Goal: Obtain resource: Obtain resource

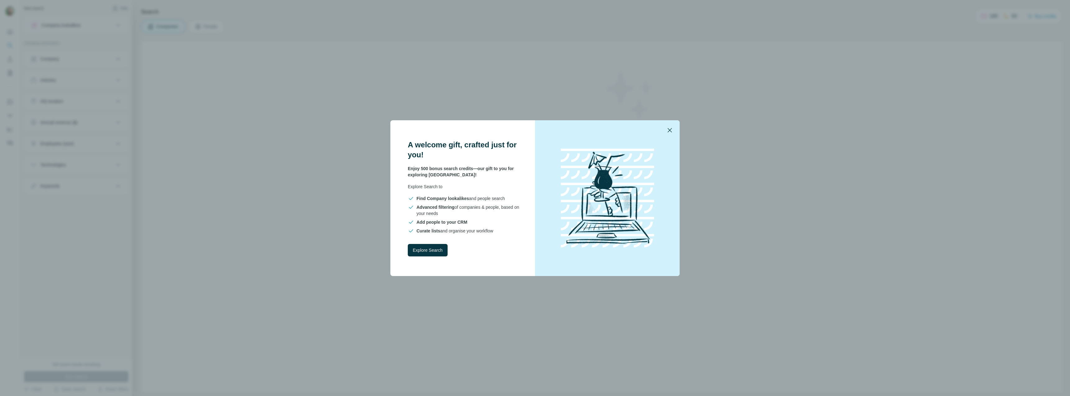
click at [673, 129] on icon "button" at bounding box center [669, 129] width 7 height 7
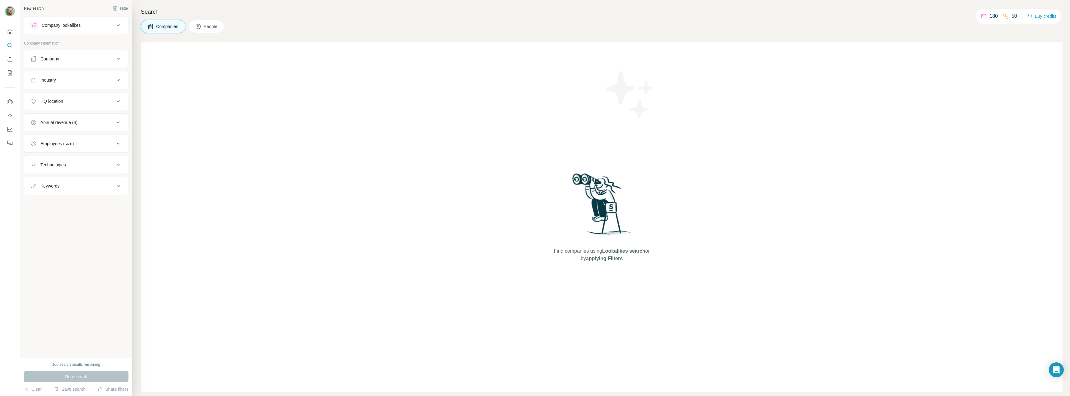
click at [105, 28] on div "Company lookalikes" at bounding box center [72, 24] width 84 height 7
click at [102, 25] on div "Company lookalikes" at bounding box center [72, 24] width 84 height 7
click at [10, 49] on button "Search" at bounding box center [10, 45] width 10 height 11
click at [87, 21] on button "Company lookalikes" at bounding box center [76, 25] width 104 height 15
click at [87, 21] on button "Company lookalikes" at bounding box center [76, 26] width 104 height 17
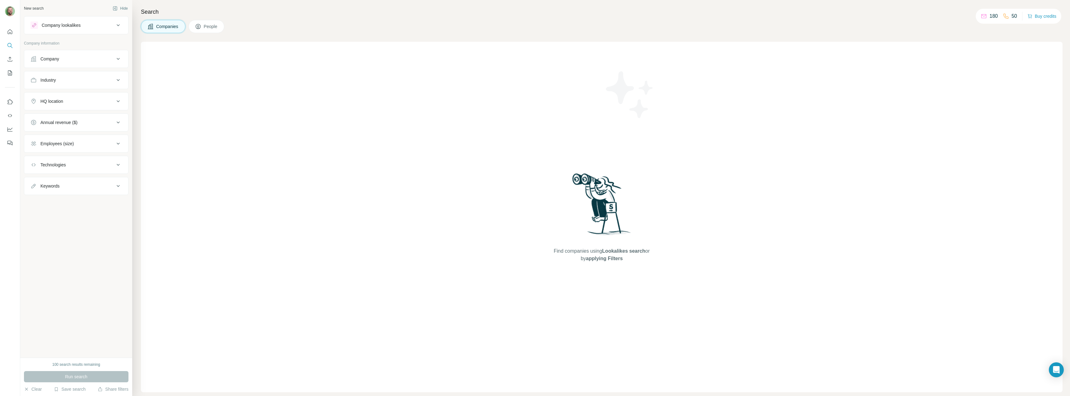
click at [60, 58] on div "Company" at bounding box center [72, 59] width 84 height 6
click at [63, 60] on div "Company" at bounding box center [72, 59] width 84 height 6
click at [73, 73] on button "Industry" at bounding box center [76, 80] width 104 height 15
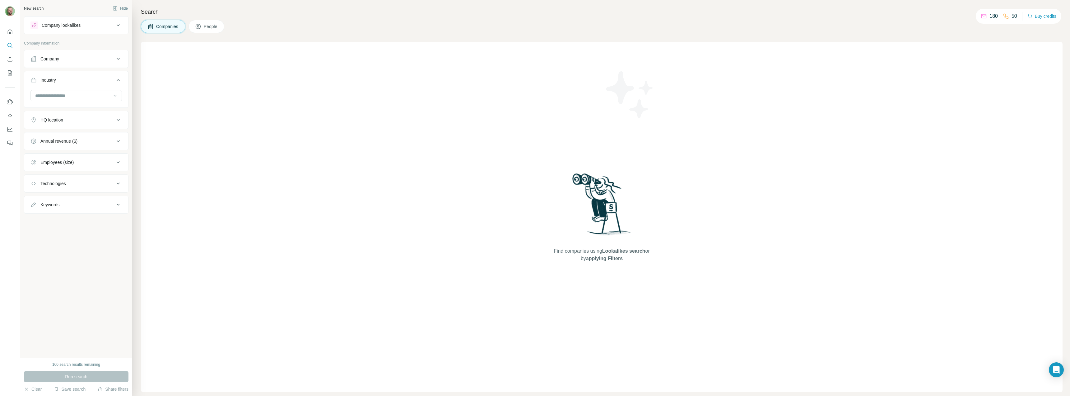
click at [83, 88] on button "Industry" at bounding box center [76, 81] width 104 height 17
click at [78, 82] on div "Industry" at bounding box center [72, 80] width 84 height 6
click at [49, 97] on input at bounding box center [73, 95] width 77 height 7
click at [99, 96] on input at bounding box center [73, 95] width 77 height 7
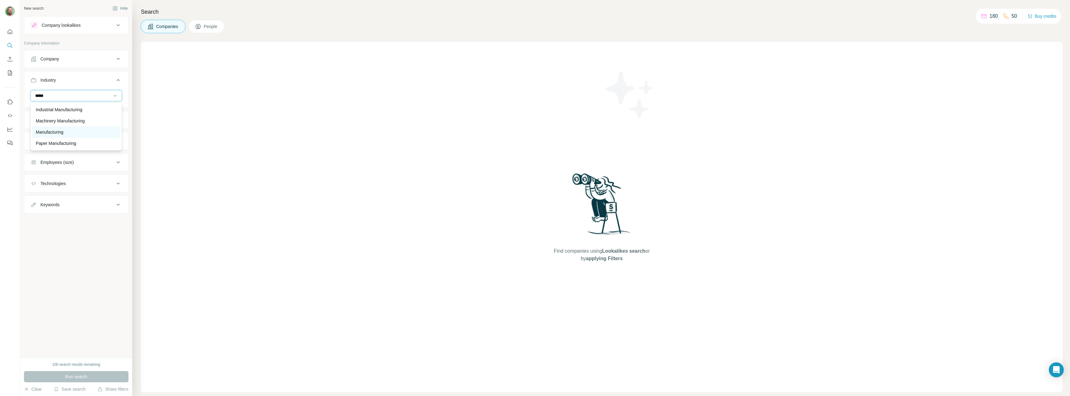
type input "*****"
click at [73, 127] on div "Manufacturing" at bounding box center [76, 131] width 88 height 11
click at [67, 91] on div at bounding box center [73, 95] width 77 height 11
click at [113, 95] on icon at bounding box center [115, 95] width 6 height 6
click at [117, 92] on div at bounding box center [115, 95] width 6 height 11
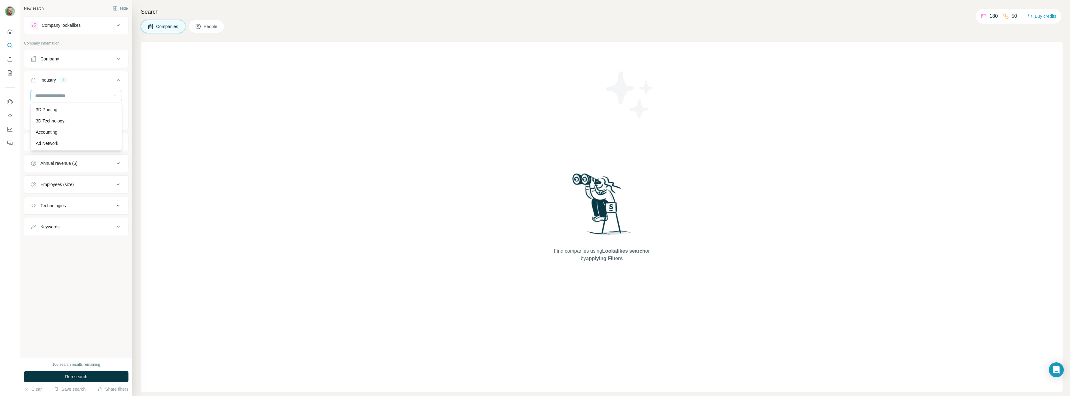
click at [114, 95] on icon at bounding box center [115, 95] width 6 height 6
click at [96, 190] on button "Employees (size)" at bounding box center [76, 184] width 104 height 15
click at [32, 244] on icon at bounding box center [33, 243] width 7 height 7
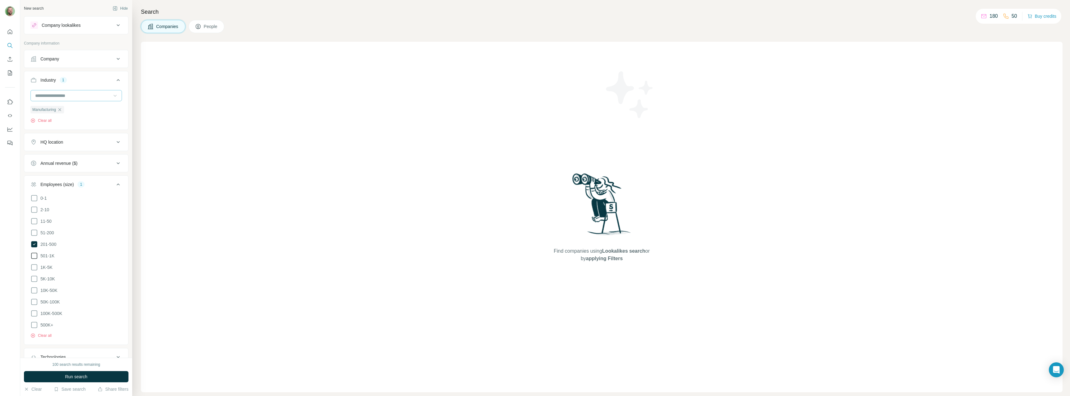
click at [34, 253] on icon at bounding box center [33, 255] width 7 height 7
click at [35, 267] on icon at bounding box center [33, 266] width 7 height 7
click at [113, 176] on div "Employees (size) 3 0-1 2-10 11-50 [PHONE_NUMBER] 501-1K 1K-5K 5K-10K 10K-50K 50…" at bounding box center [76, 259] width 105 height 169
click at [114, 180] on button "Employees (size) 3" at bounding box center [76, 185] width 104 height 17
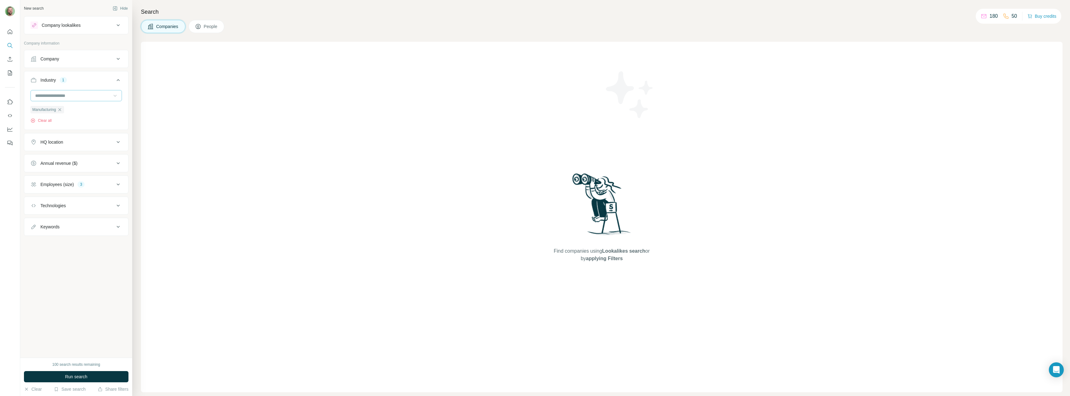
click at [67, 168] on button "Annual revenue ($)" at bounding box center [76, 163] width 104 height 15
click at [35, 208] on icon at bounding box center [33, 211] width 7 height 7
click at [33, 220] on icon at bounding box center [33, 222] width 7 height 7
click at [124, 161] on button "Annual revenue ($) 2" at bounding box center [76, 164] width 104 height 17
click at [87, 144] on div "HQ location" at bounding box center [72, 142] width 84 height 6
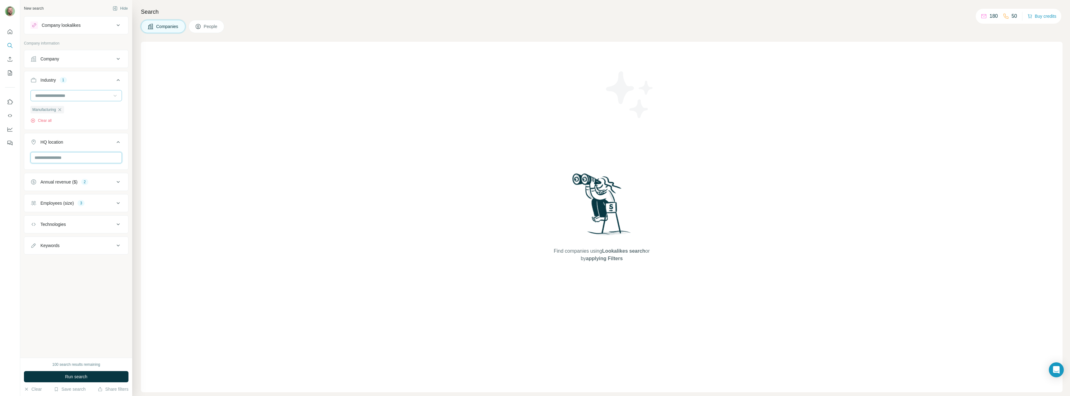
click at [71, 158] on input "text" at bounding box center [75, 157] width 91 height 11
type input "*******"
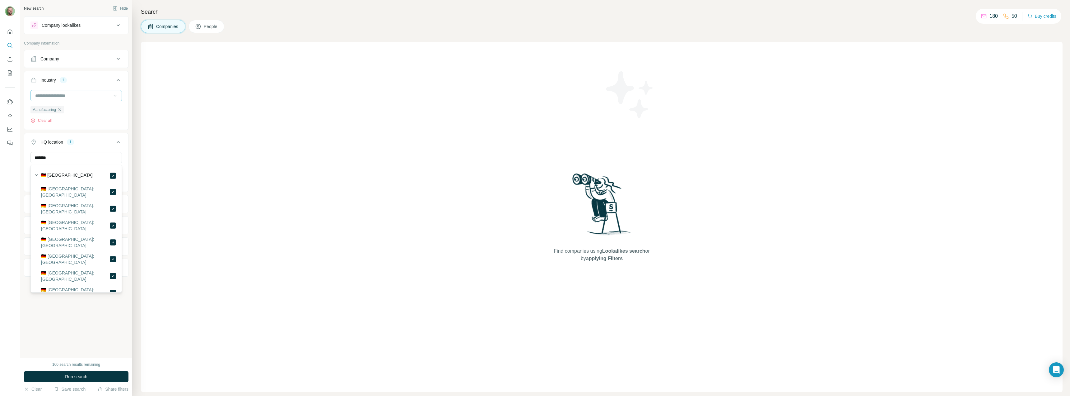
click at [79, 351] on div "New search Hide Company lookalikes Company information Company Industry 1 Manuf…" at bounding box center [76, 178] width 112 height 357
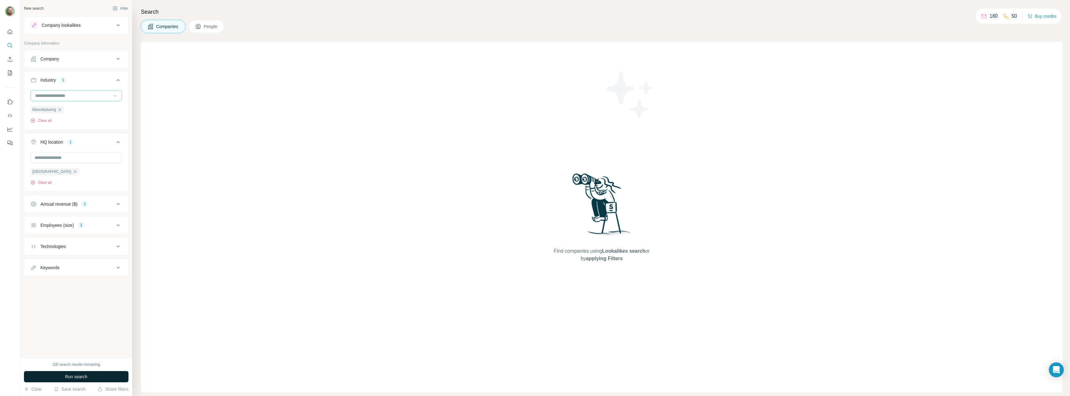
click at [79, 371] on button "Run search" at bounding box center [76, 376] width 105 height 11
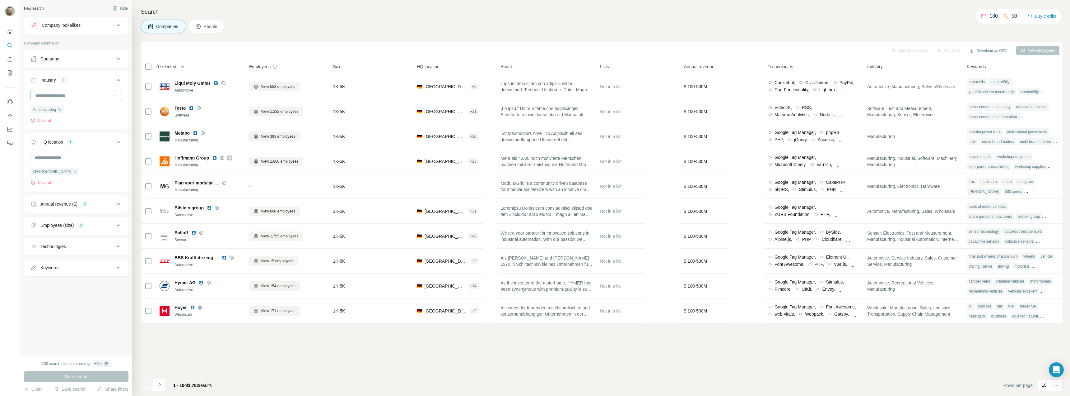
click at [107, 201] on button "Annual revenue ($) 2" at bounding box center [76, 203] width 104 height 15
click at [107, 201] on button "Annual revenue ($) 2" at bounding box center [76, 204] width 104 height 17
click at [98, 219] on button "Employees (size) 3" at bounding box center [76, 225] width 104 height 15
click at [98, 219] on button "Employees (size) 3" at bounding box center [76, 226] width 104 height 17
click at [199, 27] on icon at bounding box center [198, 26] width 3 height 3
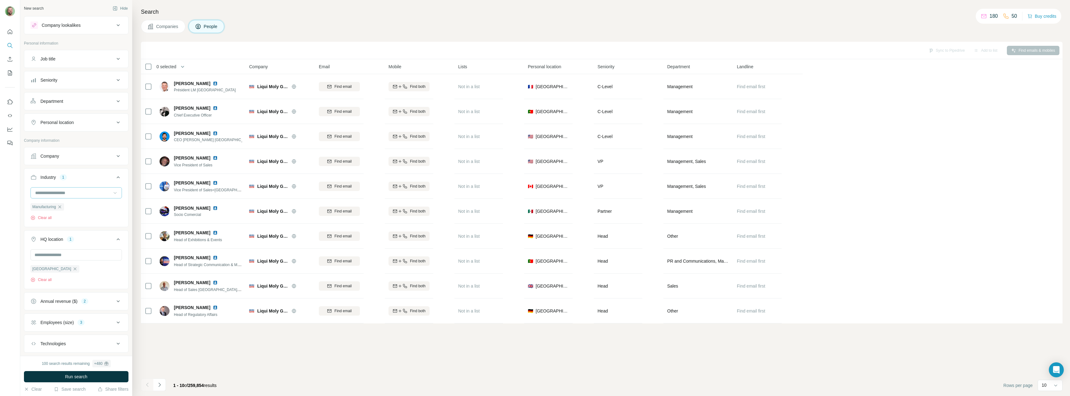
click at [66, 63] on button "Job title" at bounding box center [76, 58] width 104 height 15
click at [71, 59] on div "Job title" at bounding box center [72, 59] width 84 height 6
click at [67, 76] on input "text" at bounding box center [69, 74] width 79 height 11
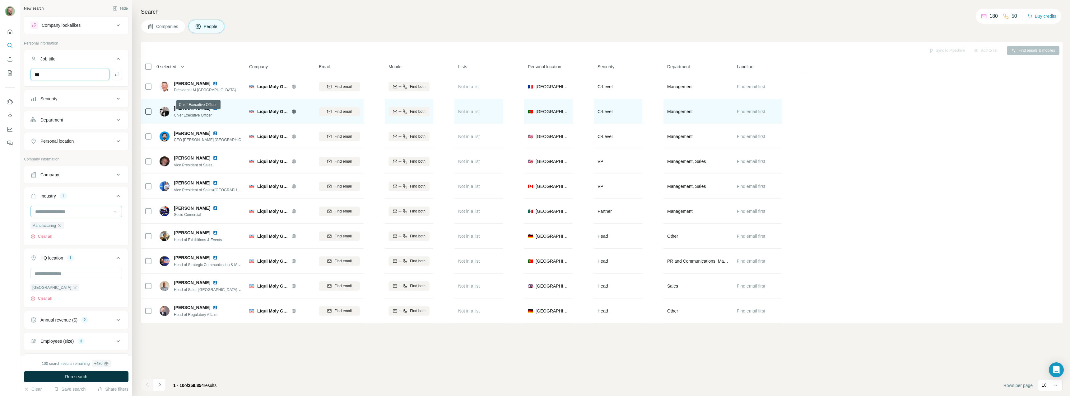
type input "***"
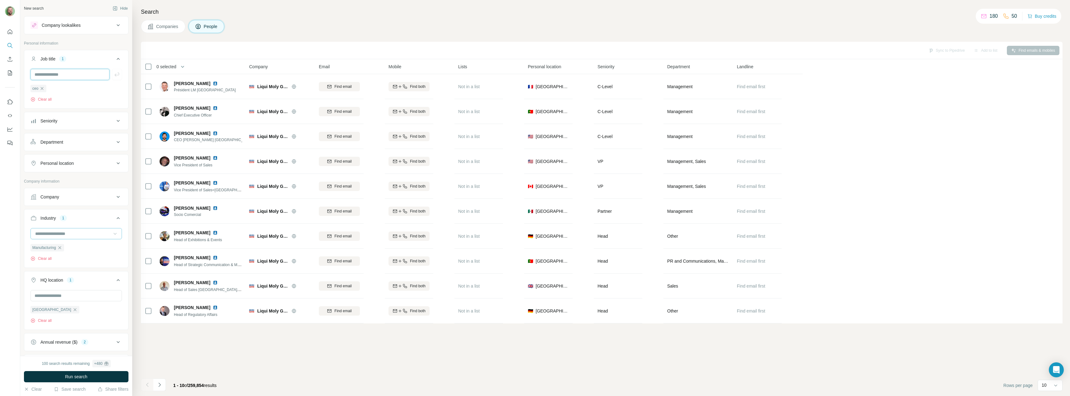
click at [58, 77] on input "text" at bounding box center [69, 74] width 79 height 11
type input "***"
click at [58, 74] on input "text" at bounding box center [69, 74] width 79 height 11
type input "*"
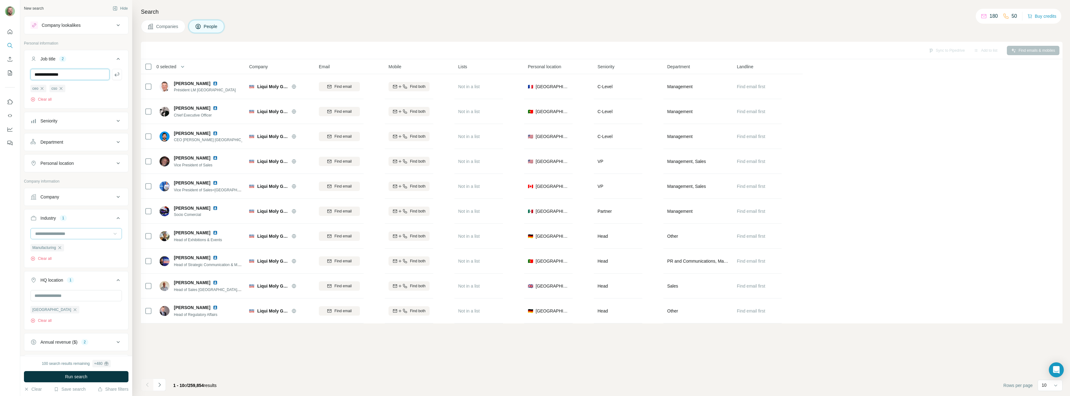
type input "**********"
click at [66, 377] on span "Run search" at bounding box center [76, 376] width 22 height 6
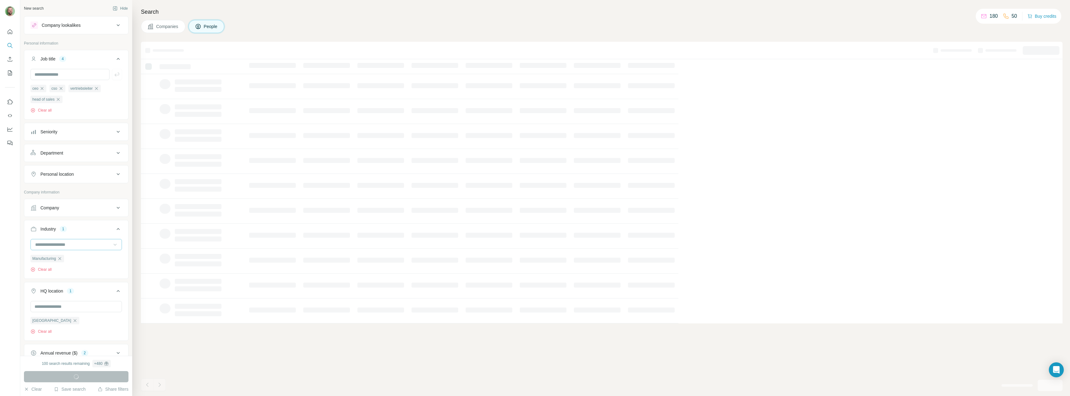
click at [116, 173] on icon at bounding box center [118, 173] width 7 height 7
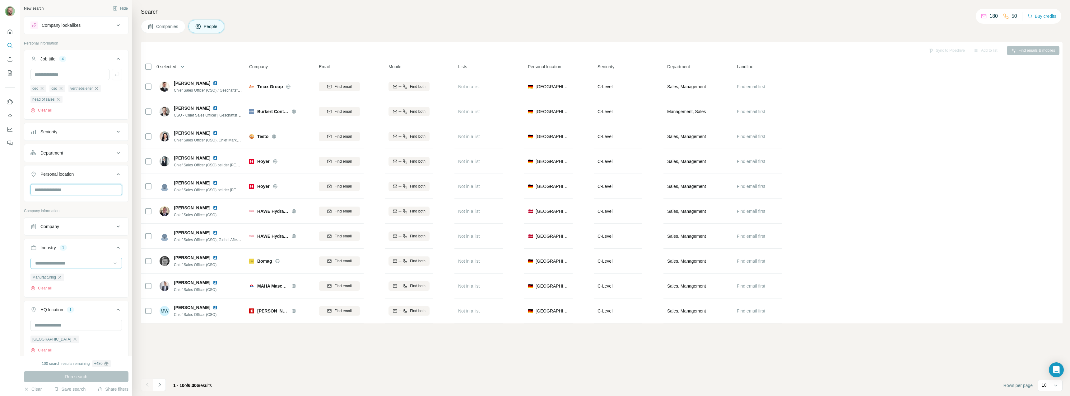
click at [75, 192] on input "text" at bounding box center [75, 189] width 91 height 11
type input "***"
click at [112, 208] on icon at bounding box center [108, 206] width 7 height 7
click at [54, 379] on button "Run search" at bounding box center [76, 376] width 105 height 11
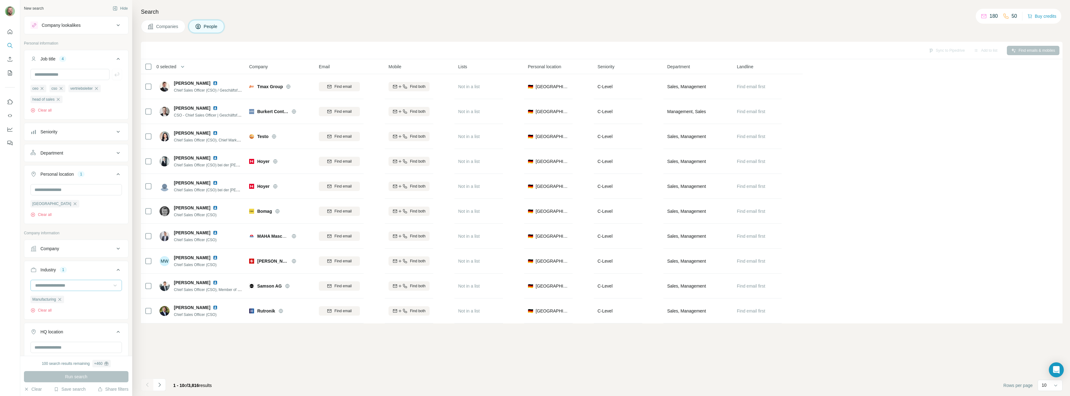
click at [872, 7] on h4 "Search" at bounding box center [602, 11] width 922 height 9
click at [982, 53] on div "Add to list" at bounding box center [986, 50] width 33 height 9
click at [167, 30] on button "Companies" at bounding box center [163, 26] width 44 height 13
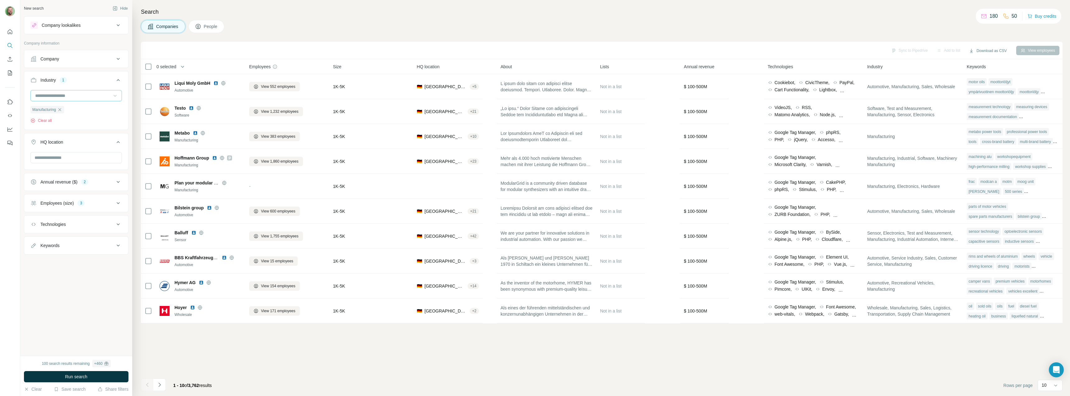
click at [200, 27] on icon at bounding box center [198, 26] width 6 height 6
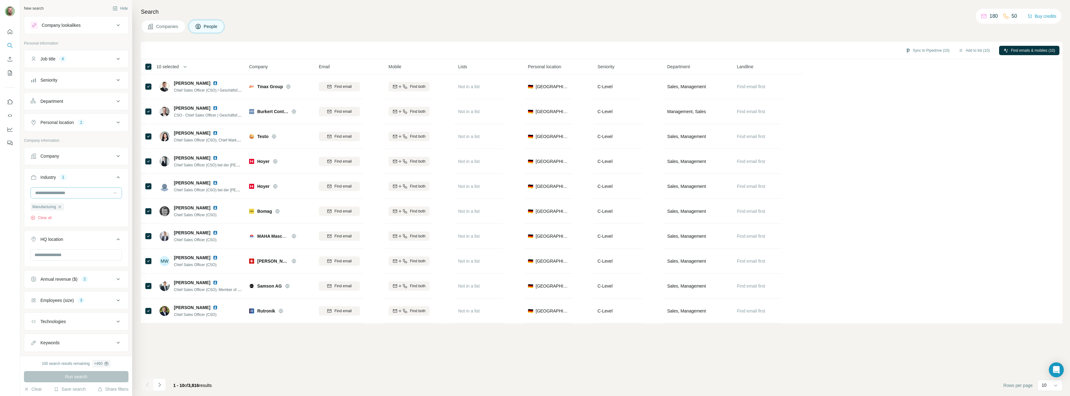
click at [170, 65] on span "10 selected" at bounding box center [168, 66] width 22 height 6
click at [177, 103] on input "Select a number (up to 500)" at bounding box center [181, 102] width 20 height 11
type input "***"
click at [222, 138] on button "Apply" at bounding box center [208, 143] width 102 height 11
click at [178, 65] on span "Selecting..." at bounding box center [175, 66] width 21 height 6
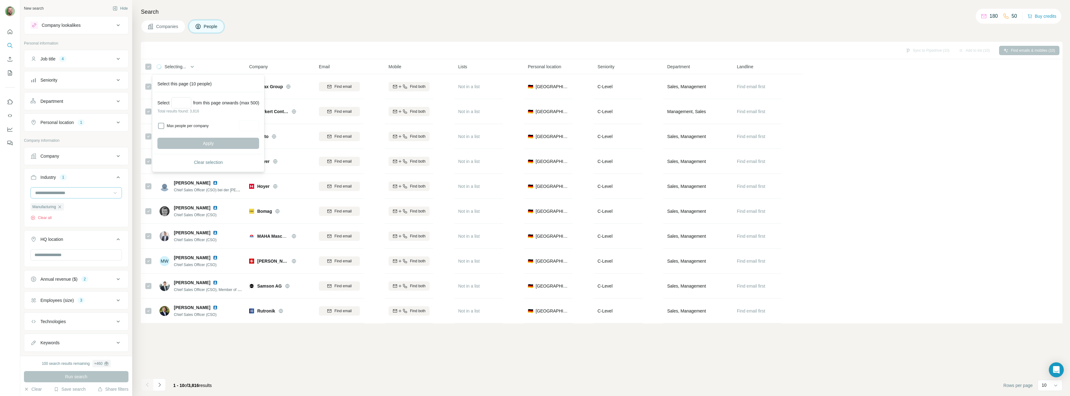
click at [186, 67] on span "Selecting..." at bounding box center [175, 66] width 21 height 6
click at [173, 122] on div "Max people per company" at bounding box center [208, 125] width 102 height 11
click at [263, 128] on div "Select from this page onwards (max 500) Total results found: 3,816 Max people p…" at bounding box center [208, 123] width 109 height 62
click at [259, 126] on input "Max people per company" at bounding box center [249, 125] width 20 height 11
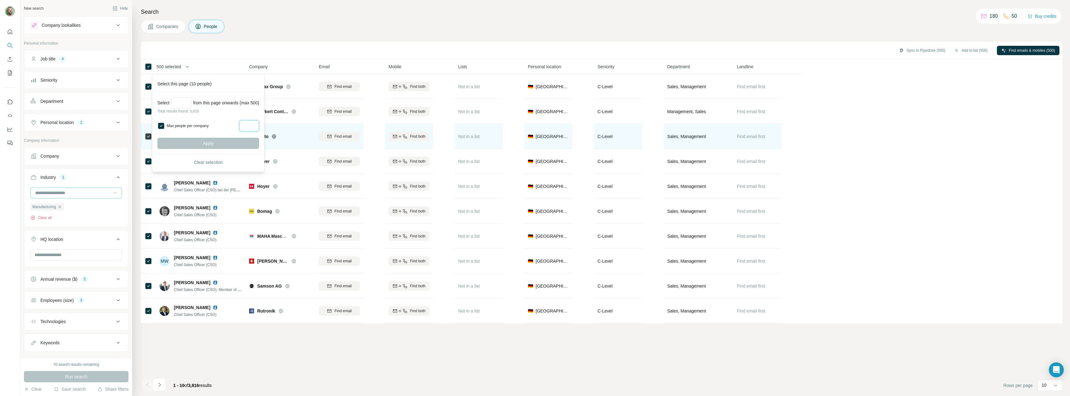
type input "*"
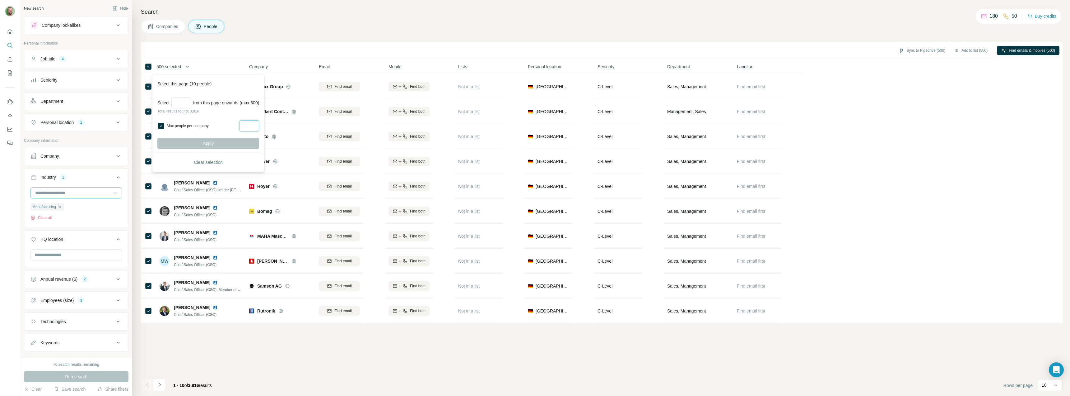
click at [258, 122] on input "*" at bounding box center [249, 125] width 20 height 11
click at [256, 122] on input "*" at bounding box center [249, 125] width 20 height 11
type input "*"
click at [179, 99] on input "Select a number (up to 500)" at bounding box center [181, 102] width 20 height 11
type input "***"
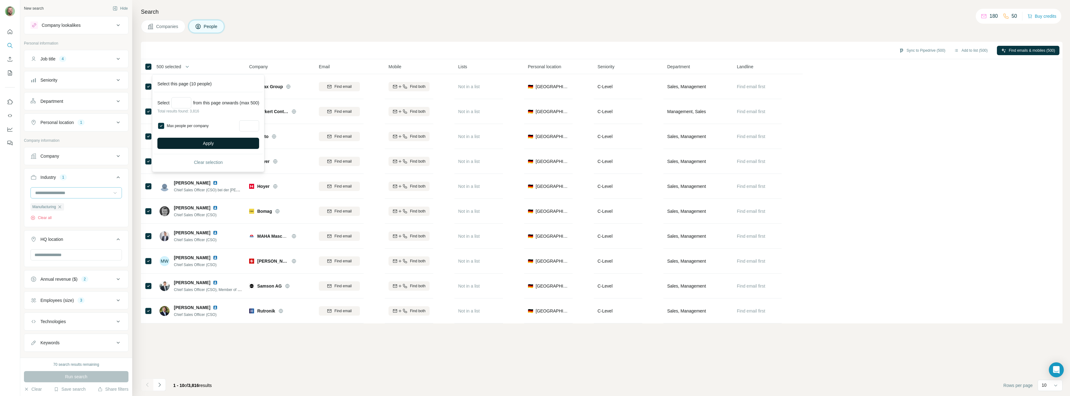
click at [234, 138] on button "Apply" at bounding box center [208, 143] width 102 height 11
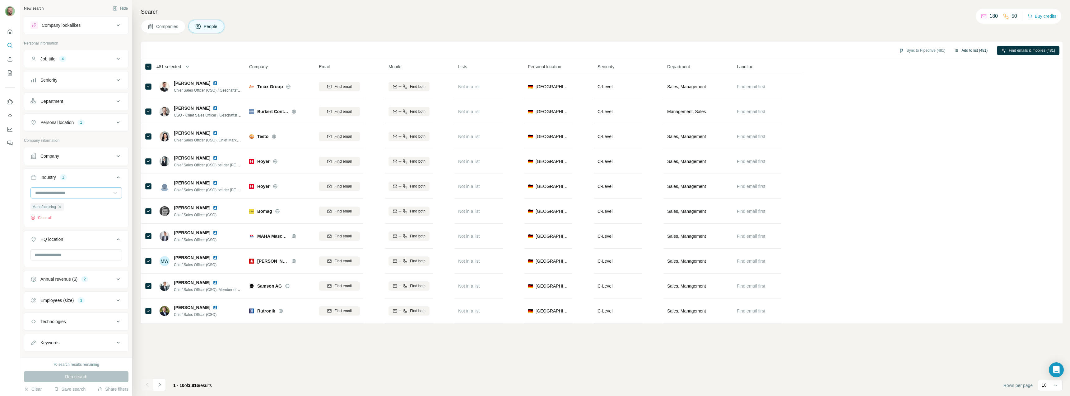
click at [972, 50] on button "Add to list (481)" at bounding box center [971, 50] width 42 height 9
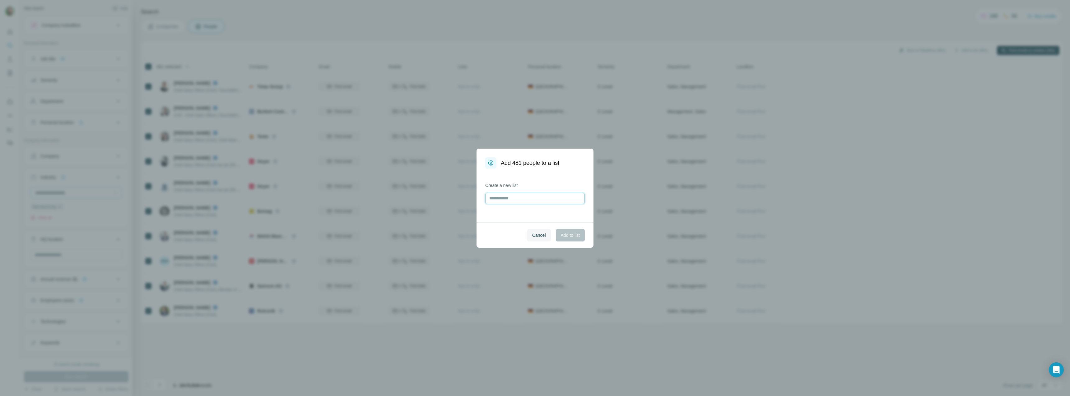
click at [488, 198] on input "text" at bounding box center [535, 198] width 100 height 11
click at [492, 198] on input "text" at bounding box center [535, 198] width 100 height 11
type input "**********"
click at [572, 229] on button "Add to list" at bounding box center [570, 235] width 29 height 12
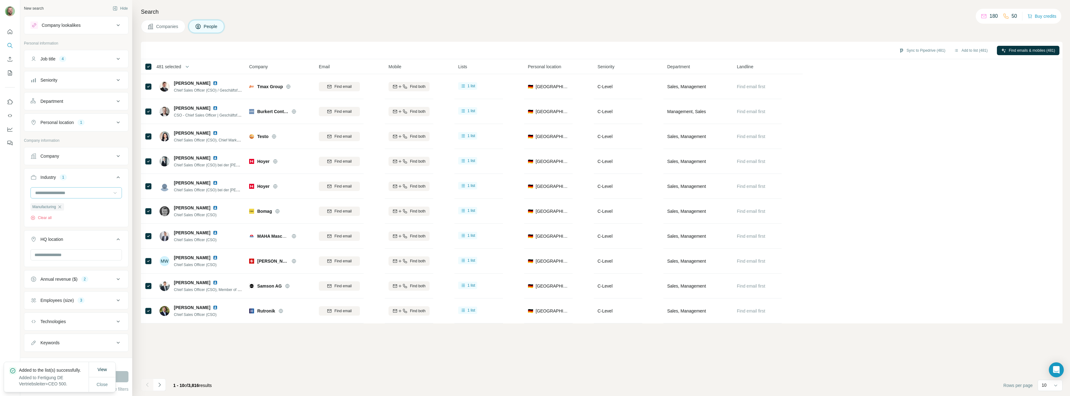
click at [170, 65] on span "481 selected" at bounding box center [169, 66] width 25 height 6
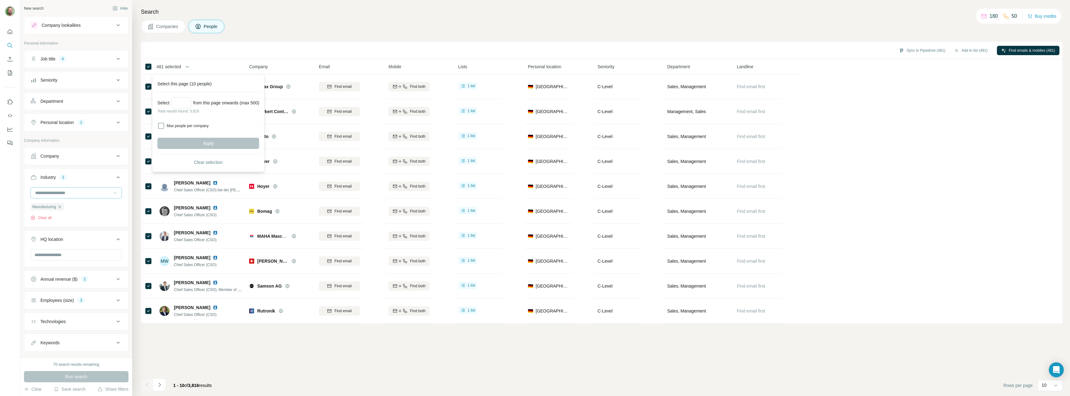
click at [169, 47] on div "Sync to Pipedrive (481) Add to list (481) Find emails & mobiles (481)" at bounding box center [602, 50] width 916 height 11
click at [9, 73] on icon "My lists" at bounding box center [10, 72] width 3 height 4
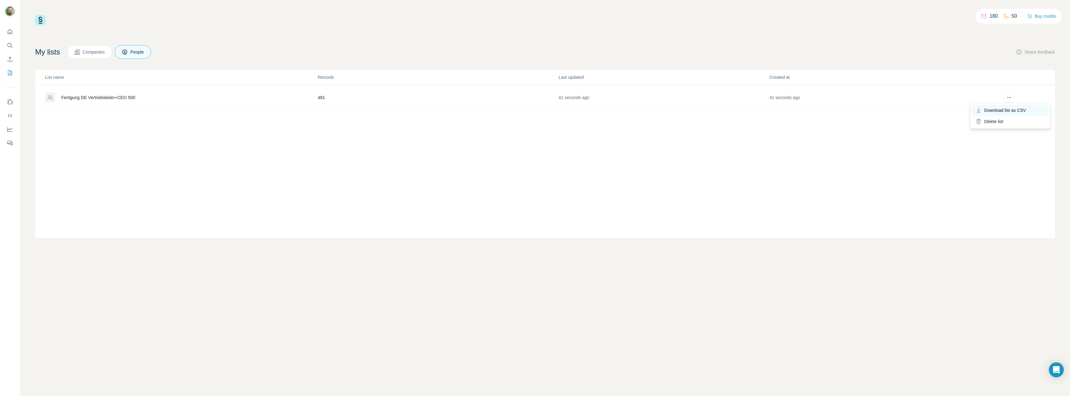
click at [1010, 106] on div "Download list as CSV" at bounding box center [1010, 110] width 77 height 11
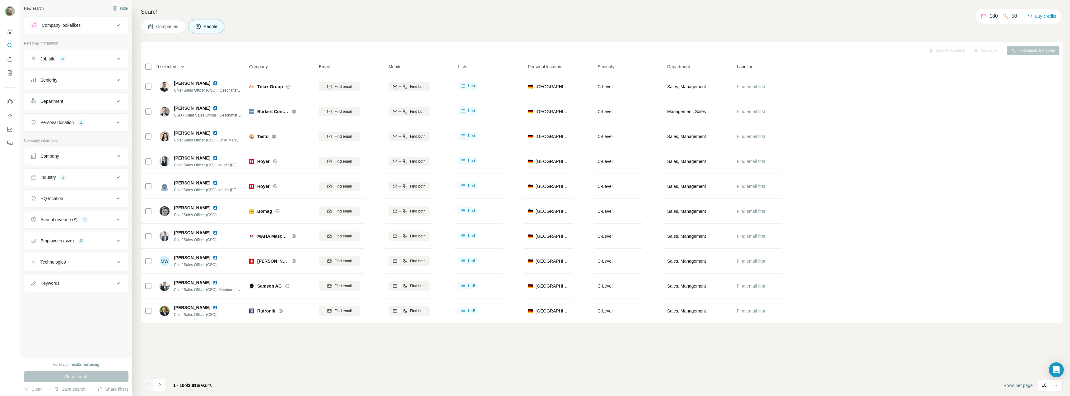
click at [488, 25] on div "Companies People" at bounding box center [602, 26] width 922 height 13
